Goal: Task Accomplishment & Management: Use online tool/utility

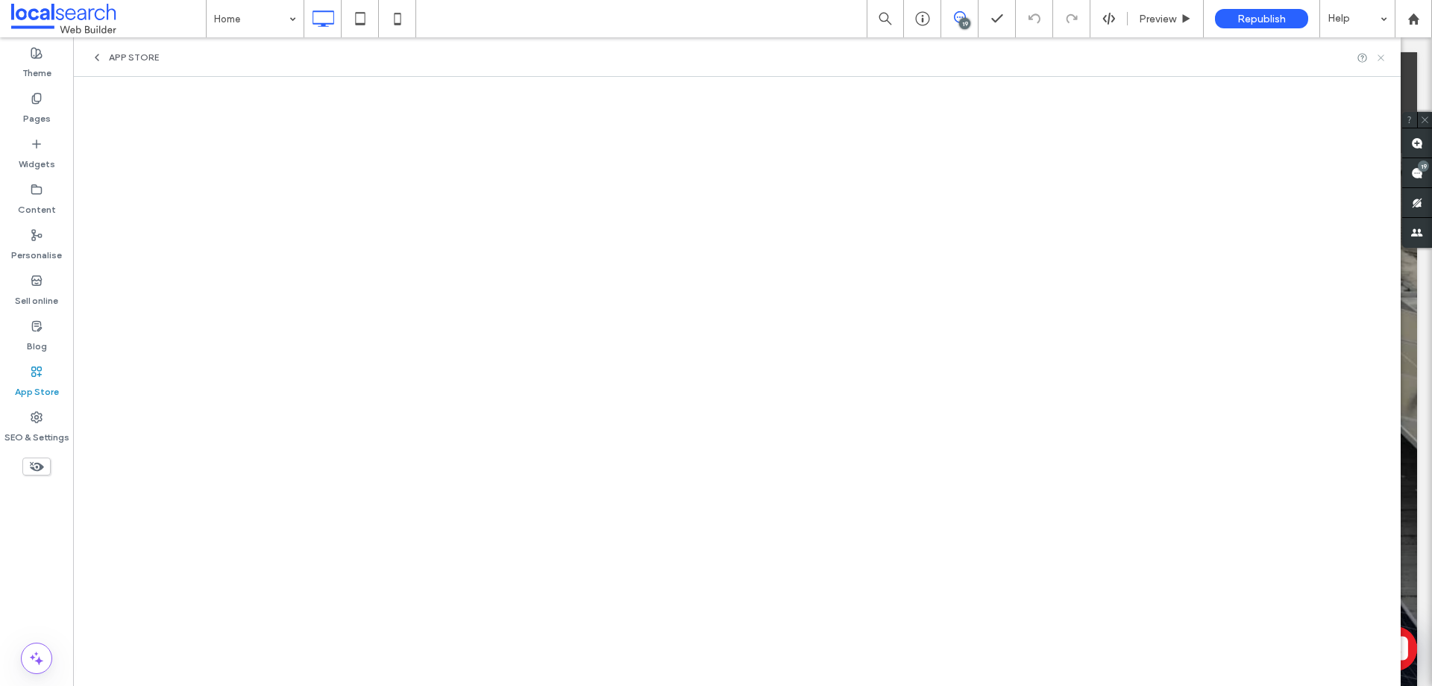
click at [1386, 57] on icon at bounding box center [1381, 57] width 11 height 11
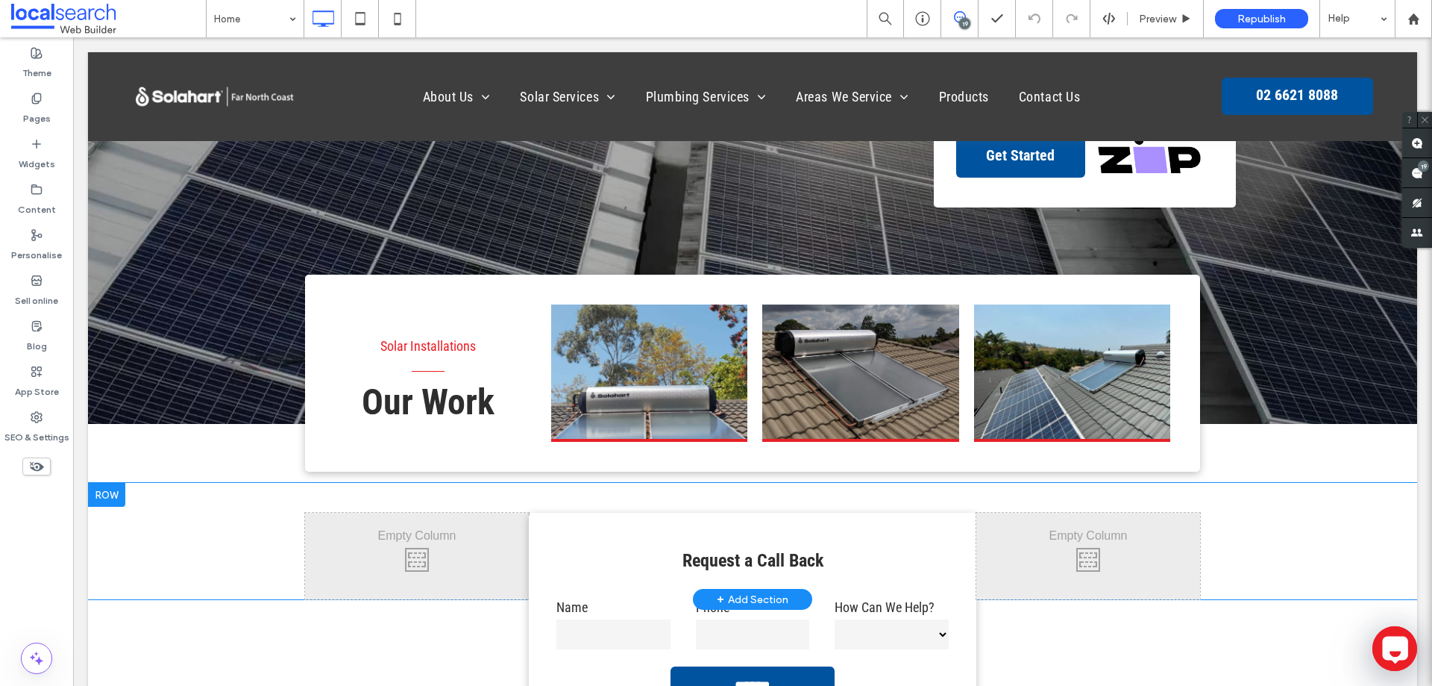
scroll to position [597, 0]
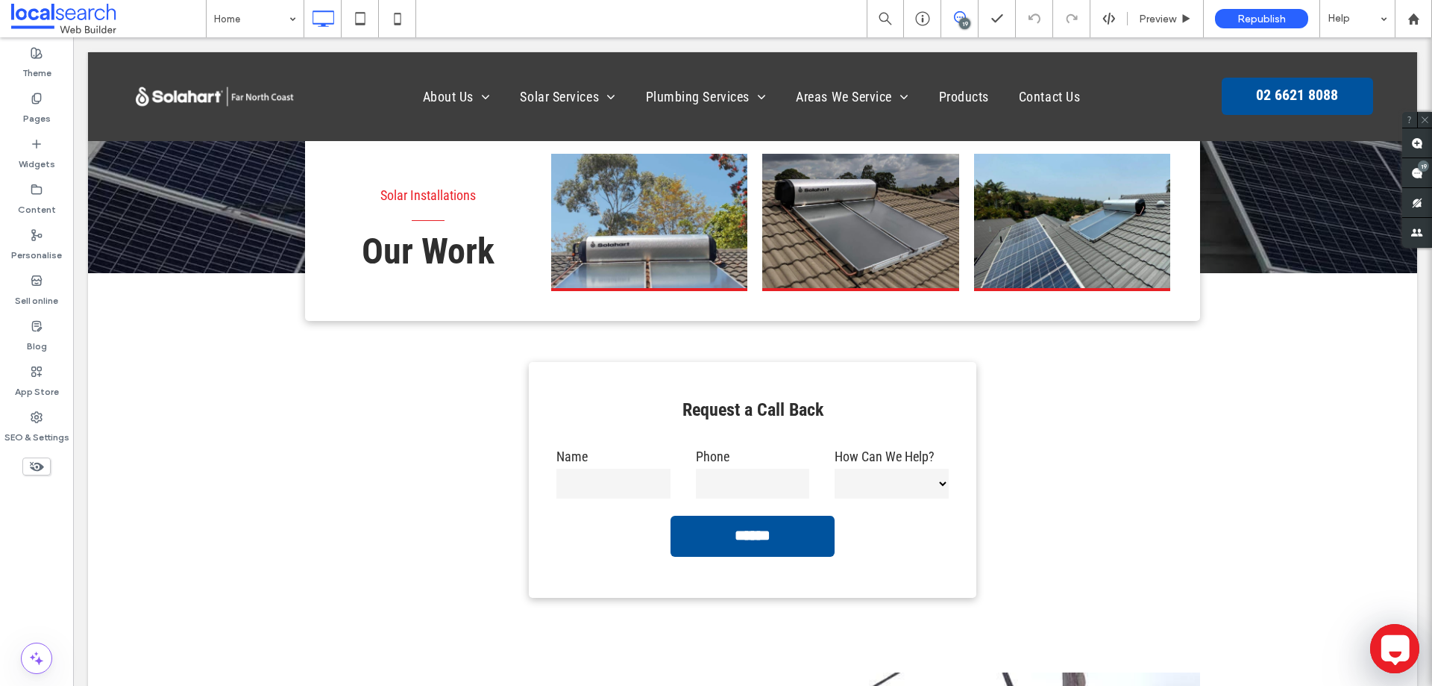
click at [1394, 640] on icon at bounding box center [1395, 648] width 36 height 36
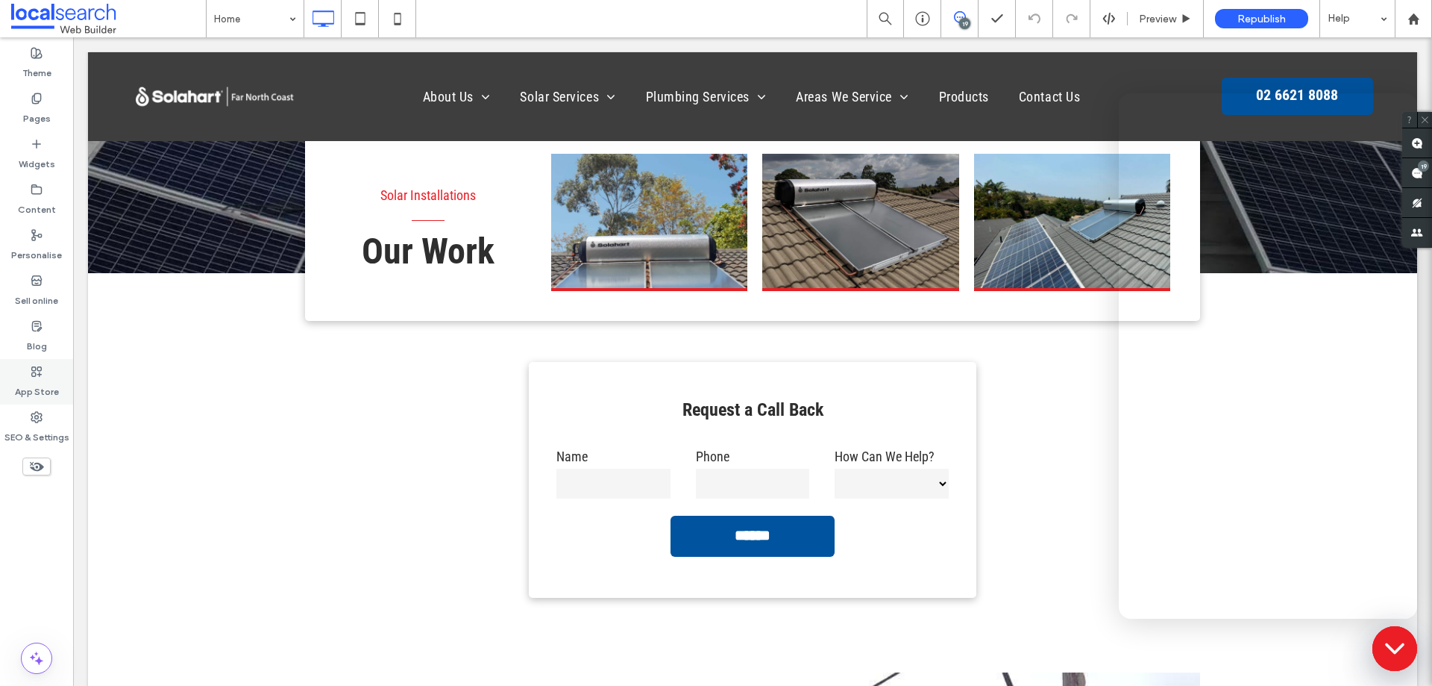
click at [41, 380] on label "App Store" at bounding box center [37, 387] width 44 height 21
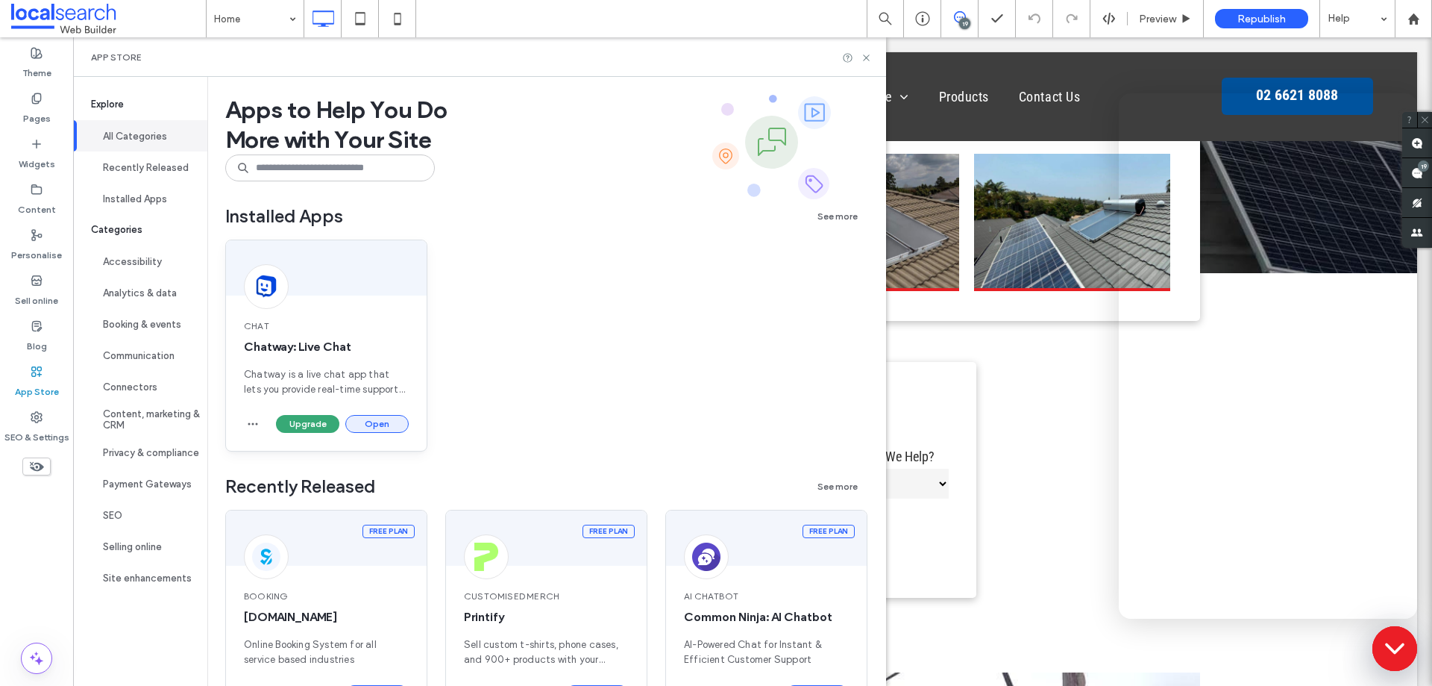
click at [373, 426] on button "Open" at bounding box center [376, 424] width 63 height 18
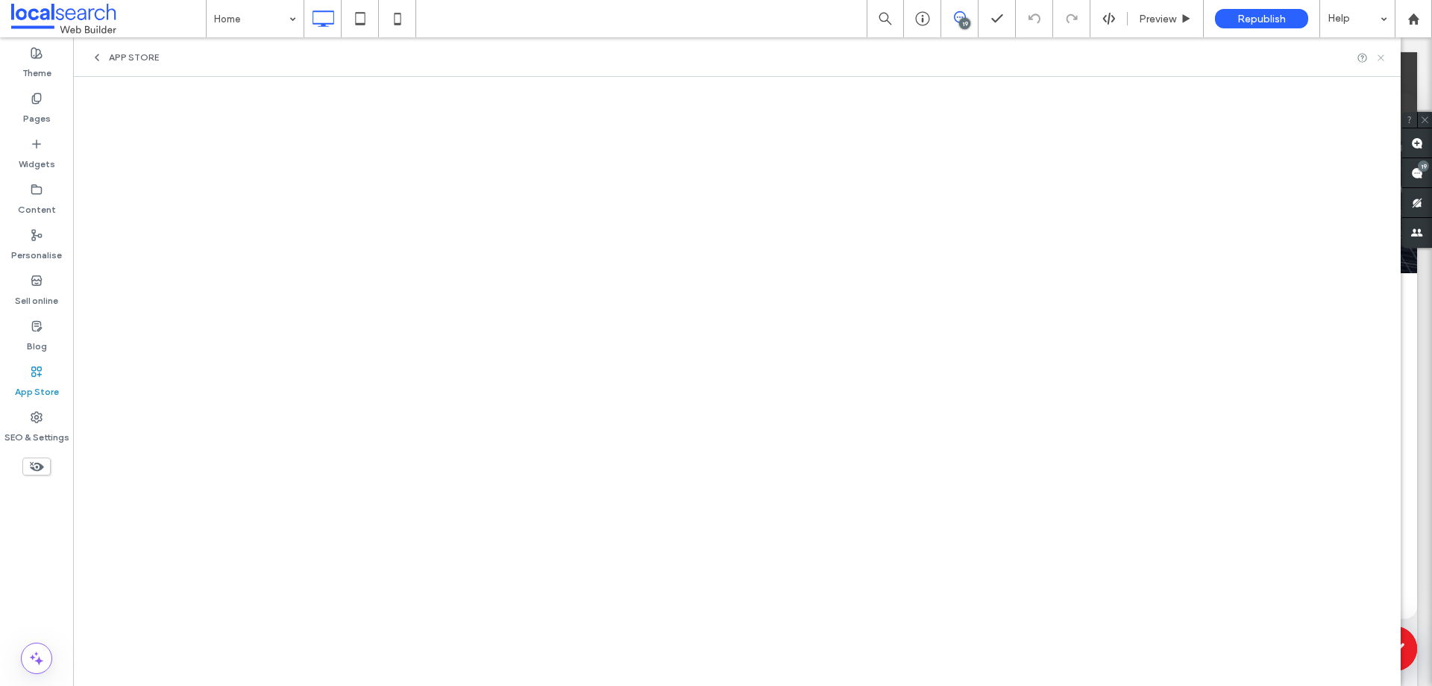
click at [1383, 59] on use at bounding box center [1381, 57] width 6 height 6
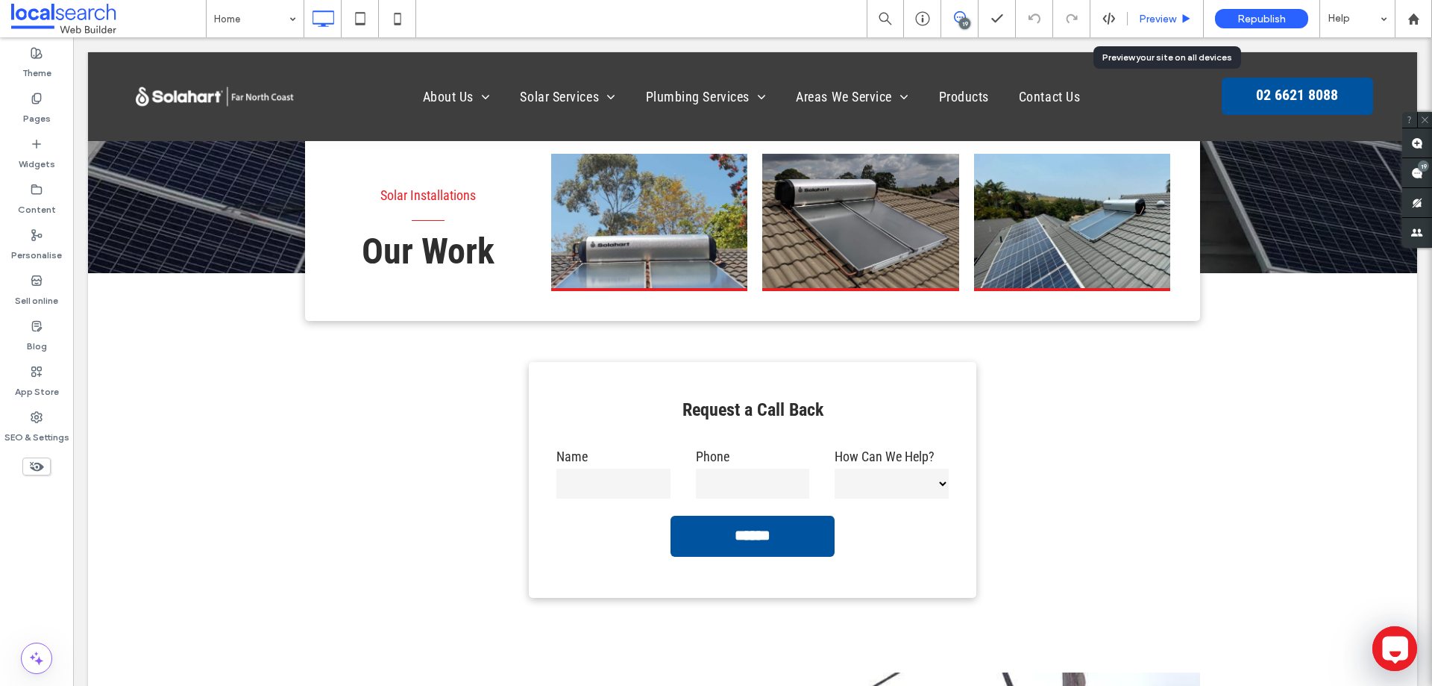
click at [1153, 14] on span "Preview" at bounding box center [1157, 19] width 37 height 13
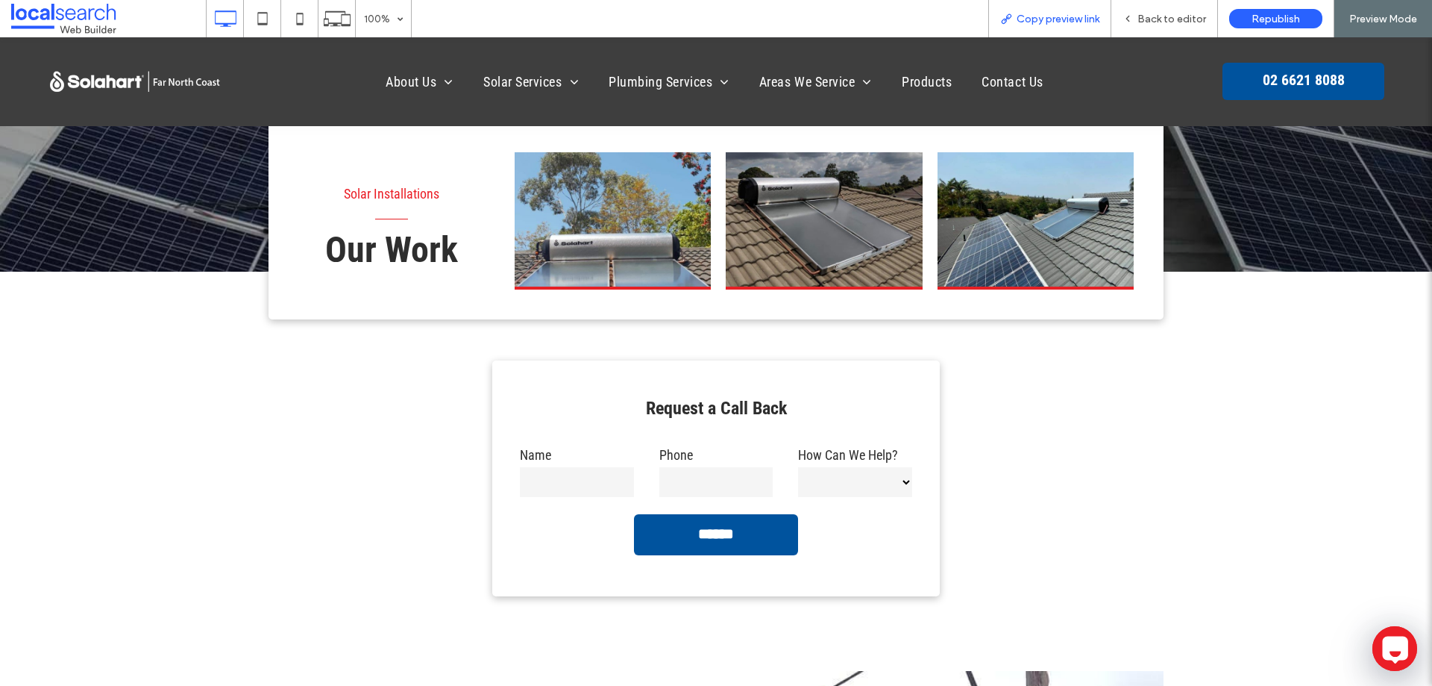
click at [1062, 19] on span "Copy preview link" at bounding box center [1058, 19] width 83 height 13
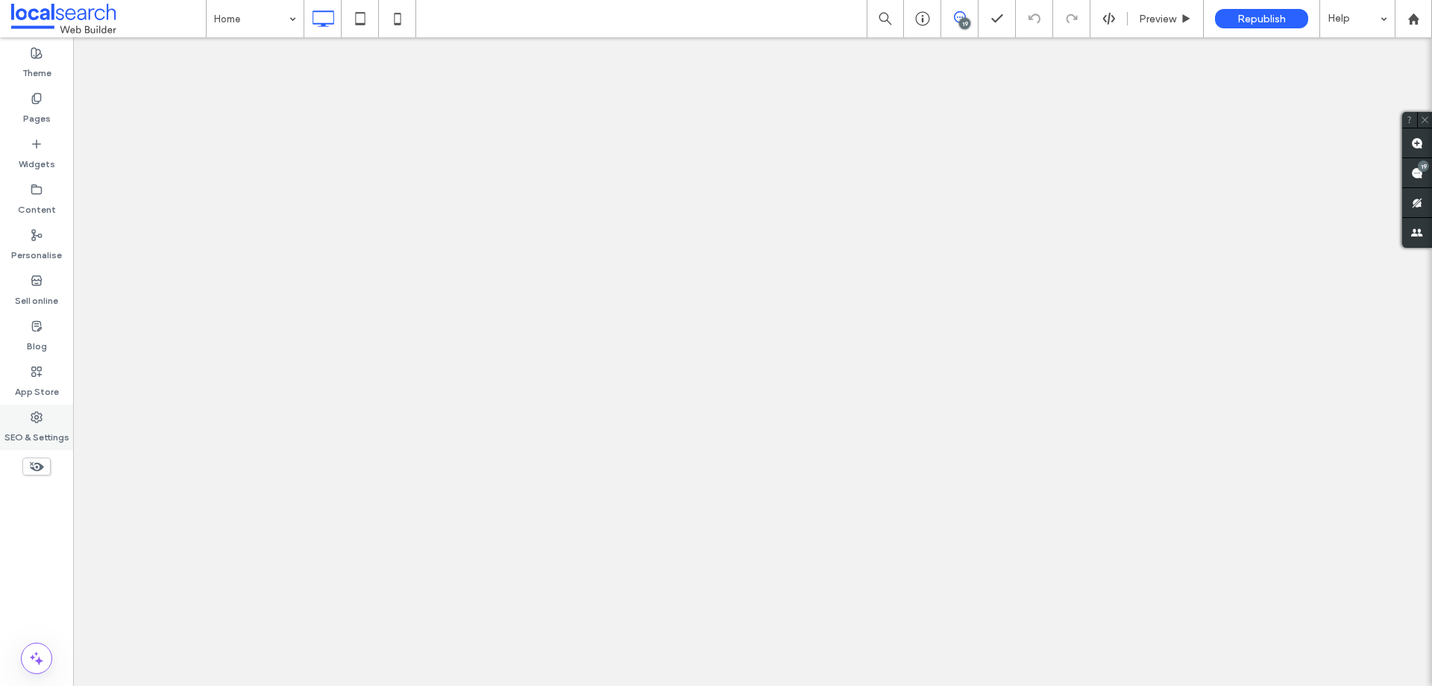
click at [36, 374] on use at bounding box center [37, 371] width 10 height 10
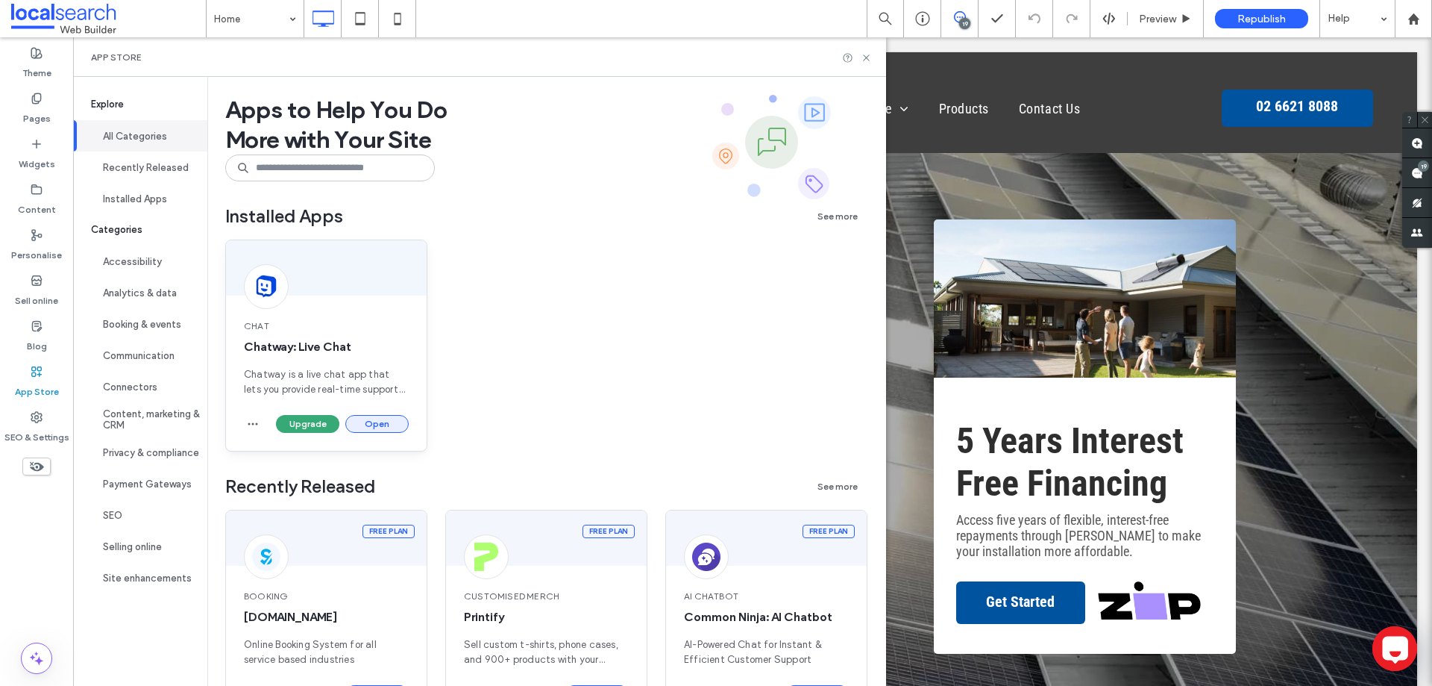
click at [369, 423] on button "Open" at bounding box center [376, 424] width 63 height 18
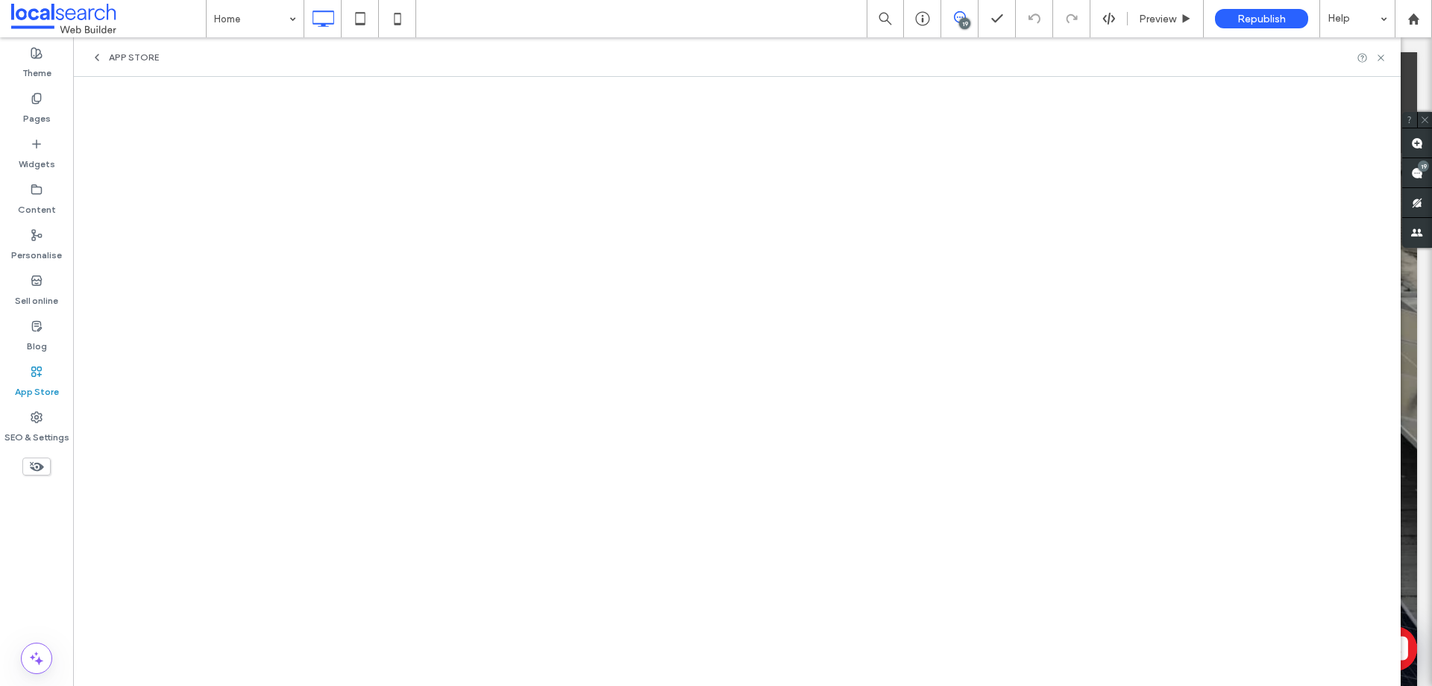
click at [1381, 63] on div "App Store" at bounding box center [737, 57] width 1328 height 40
click at [1378, 60] on icon at bounding box center [1381, 57] width 11 height 11
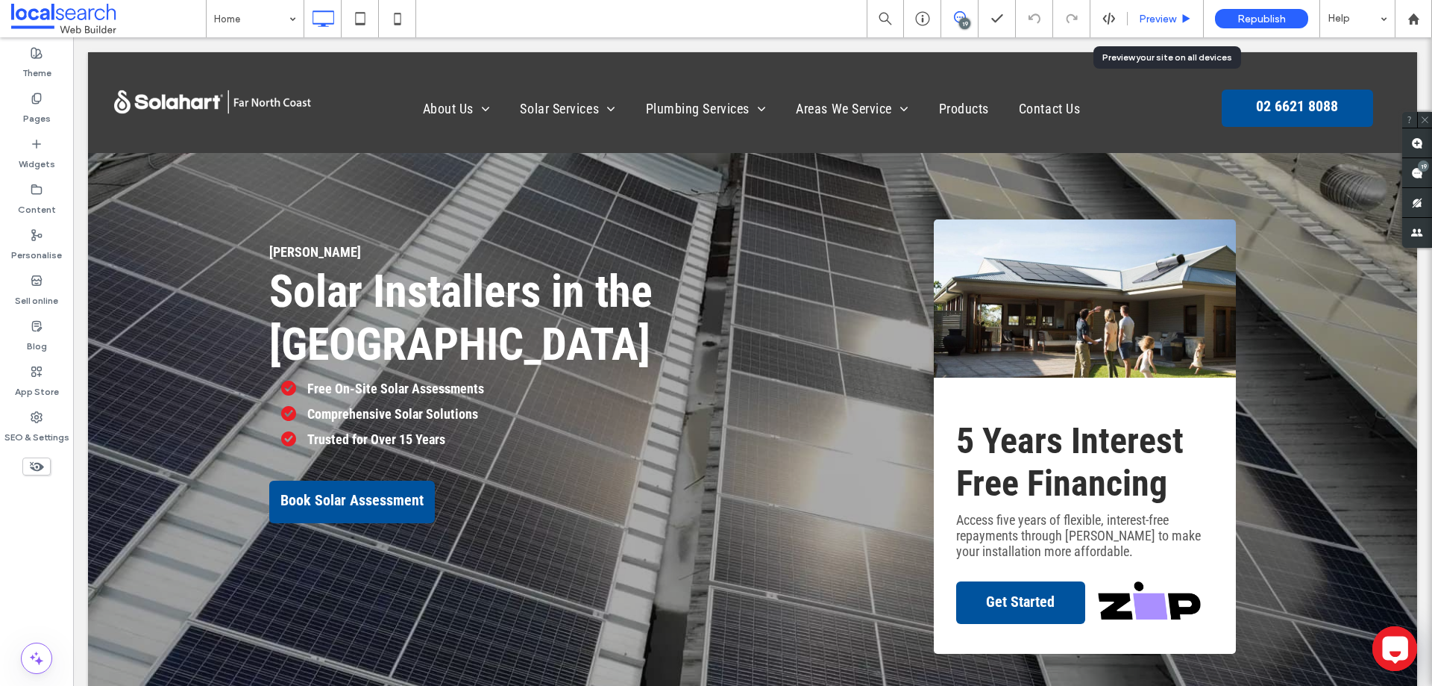
click at [1158, 19] on span "Preview" at bounding box center [1157, 19] width 37 height 13
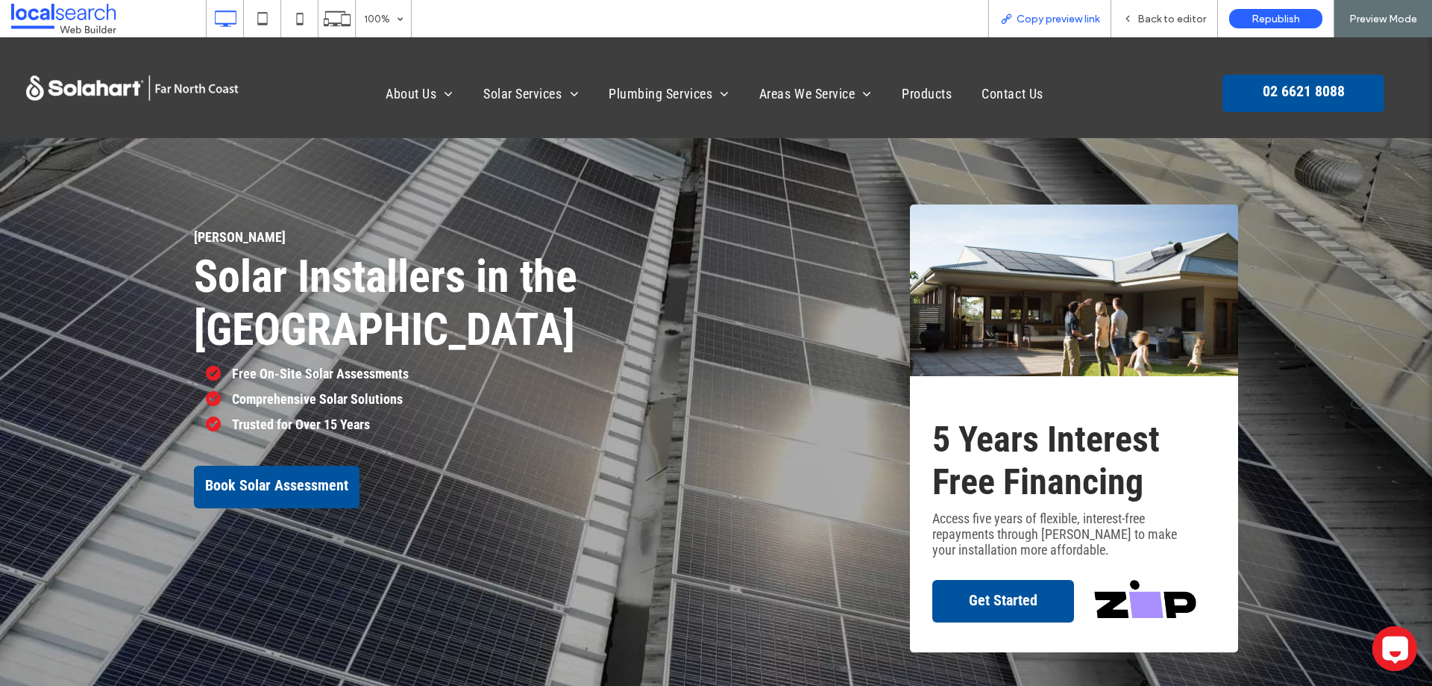
click at [1030, 17] on span "Copy preview link" at bounding box center [1058, 19] width 83 height 13
